Goal: Task Accomplishment & Management: Manage account settings

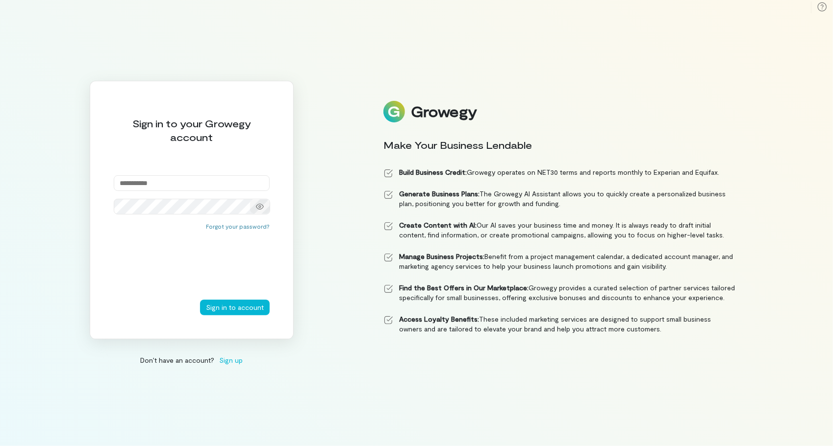
type input "**********"
click at [262, 205] on icon at bounding box center [260, 207] width 8 height 6
click at [251, 312] on button "Sign in to account" at bounding box center [235, 308] width 70 height 16
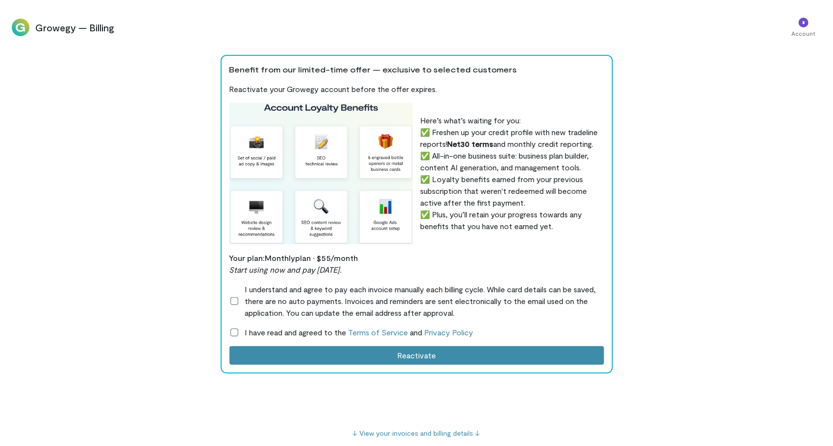
scroll to position [0, 633]
